Goal: Find specific page/section: Find specific page/section

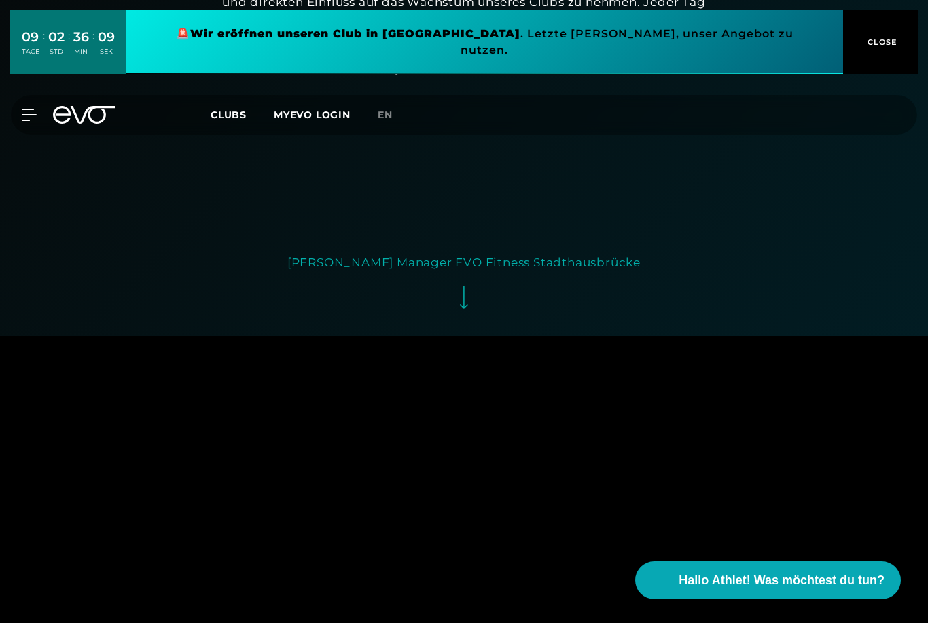
scroll to position [3049, 0]
click at [363, 275] on div "[PERSON_NAME] Manager EVO Fitness Stadthausbrücke" at bounding box center [463, 264] width 353 height 22
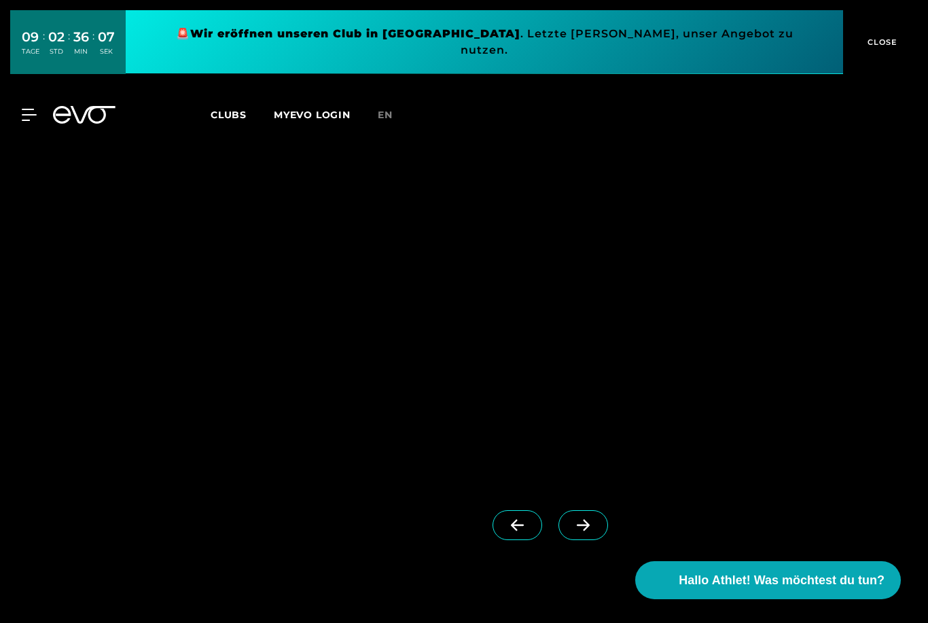
scroll to position [3411, 0]
click at [413, 336] on img at bounding box center [402, 261] width 491 height 418
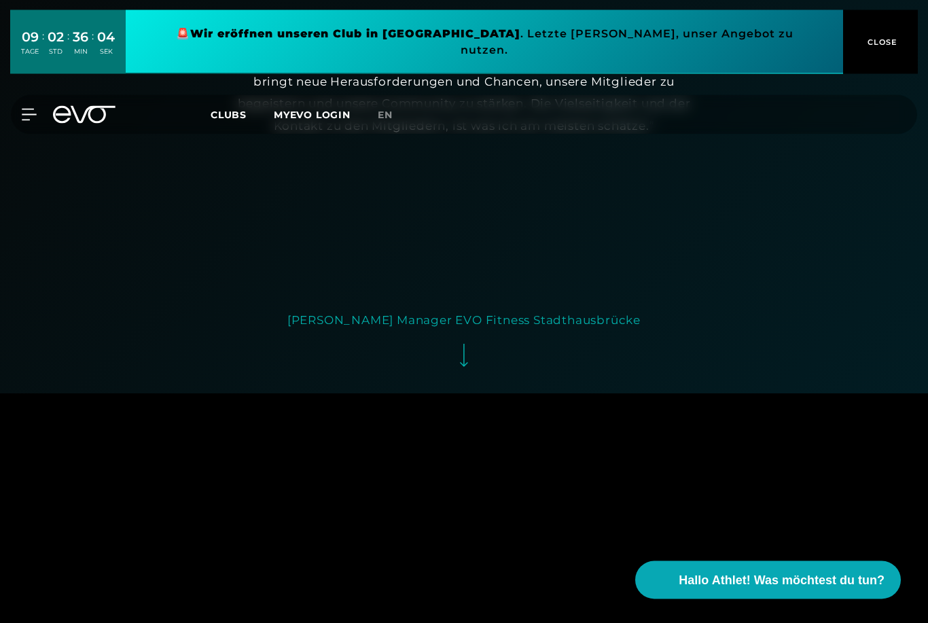
scroll to position [2969, 0]
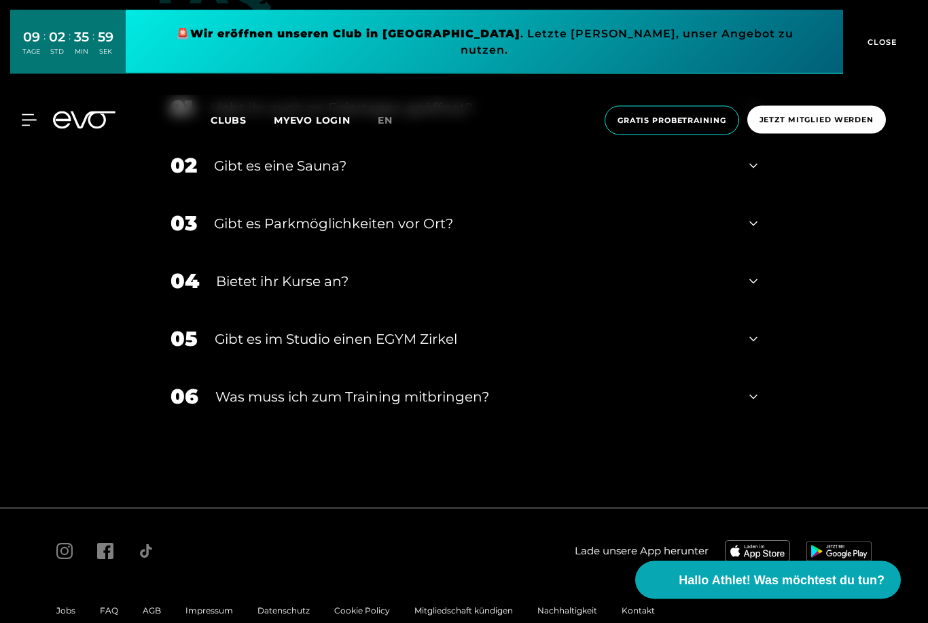
scroll to position [4890, 0]
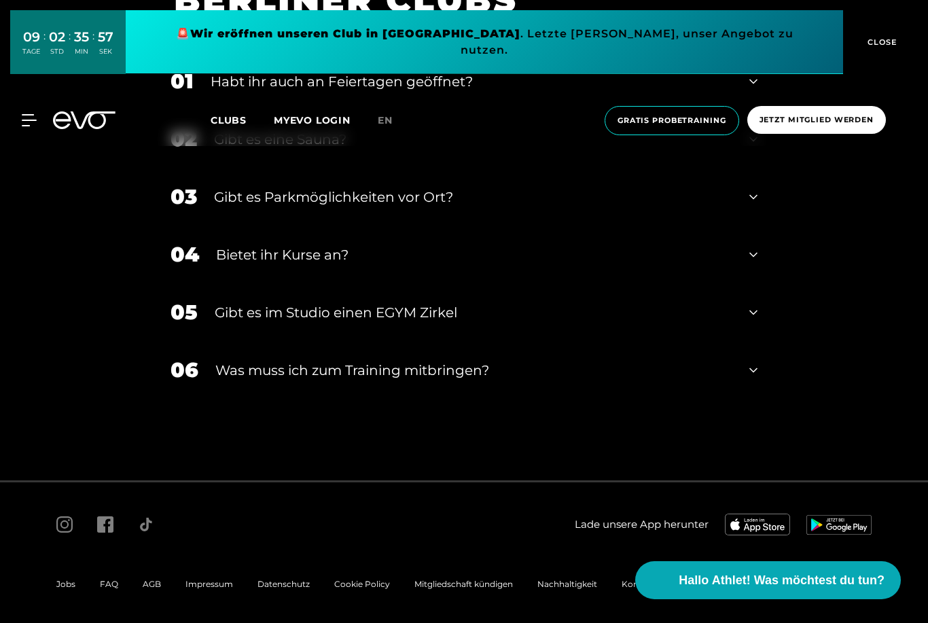
click at [58, 589] on span "Jobs" at bounding box center [65, 584] width 19 height 10
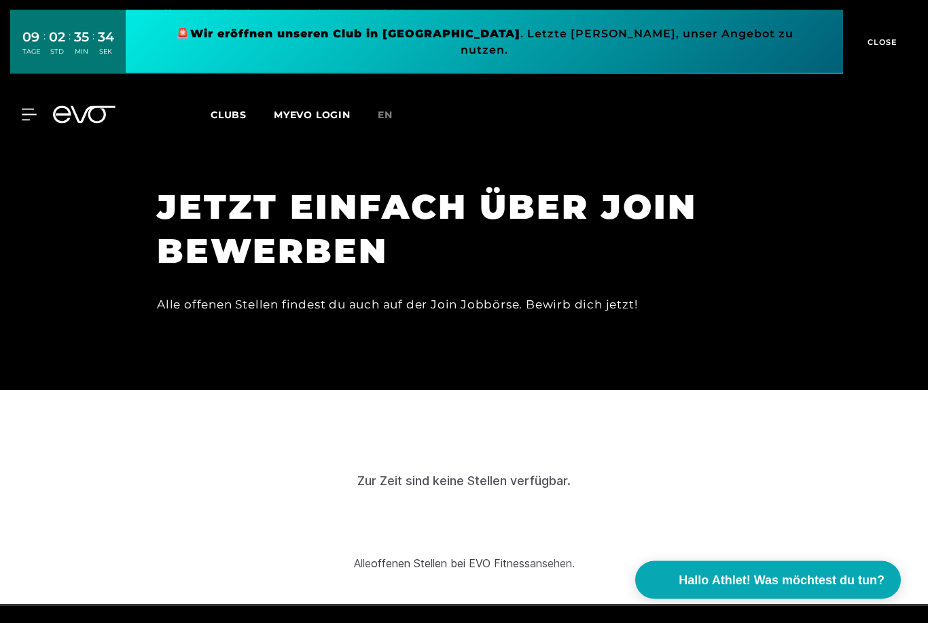
scroll to position [4316, 0]
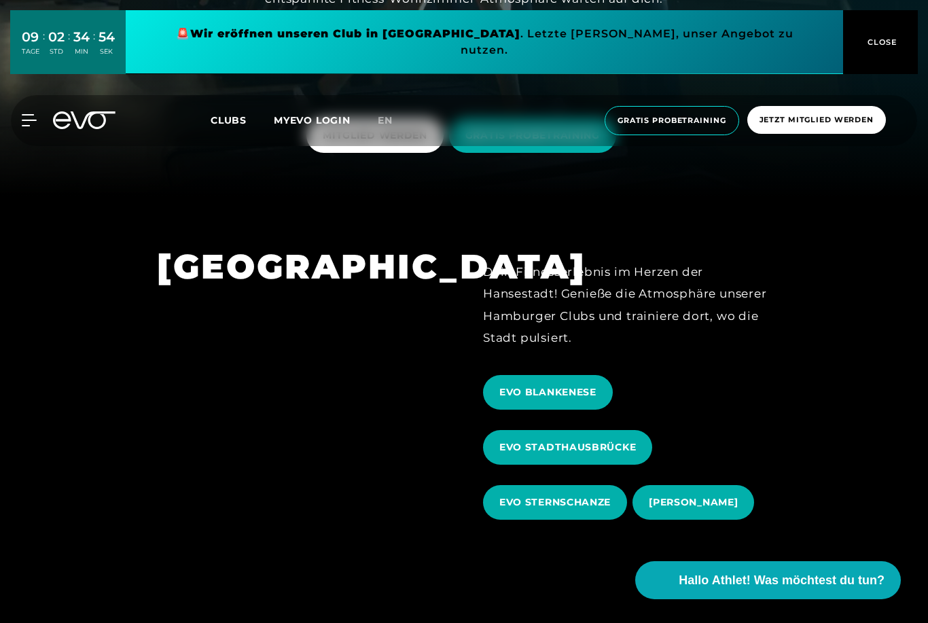
scroll to position [418, 0]
